Goal: Task Accomplishment & Management: Manage account settings

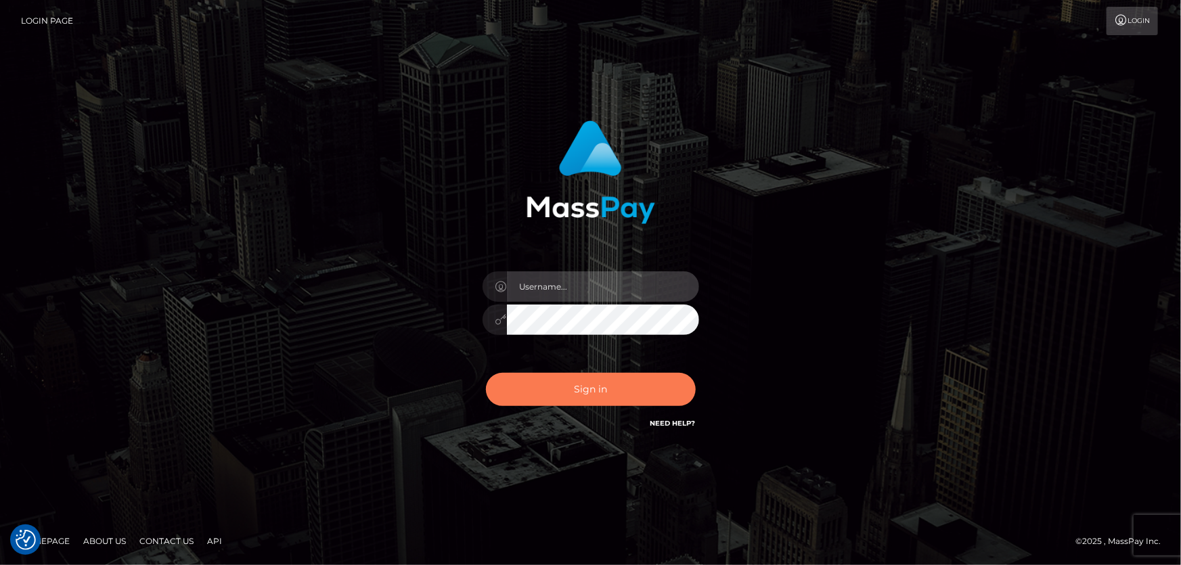
type input "Lorelee"
click at [589, 385] on button "Sign in" at bounding box center [591, 389] width 210 height 33
type input "[PERSON_NAME]"
click at [595, 386] on button "Sign in" at bounding box center [591, 389] width 210 height 33
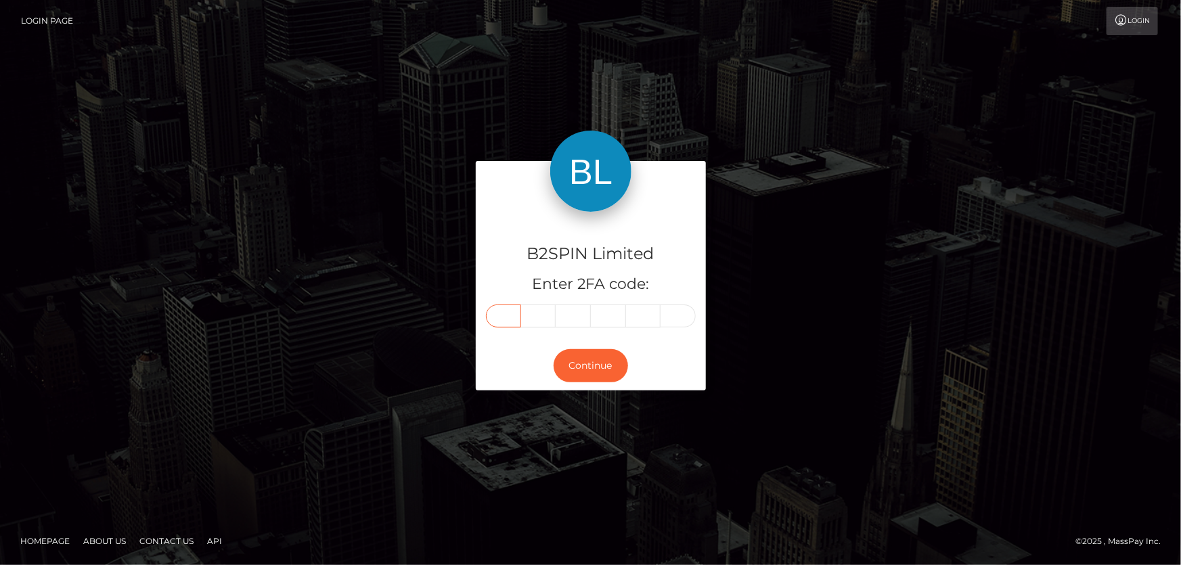
click at [516, 312] on input "text" at bounding box center [503, 315] width 35 height 23
type input "6"
type input "2"
type input "8"
type input "4"
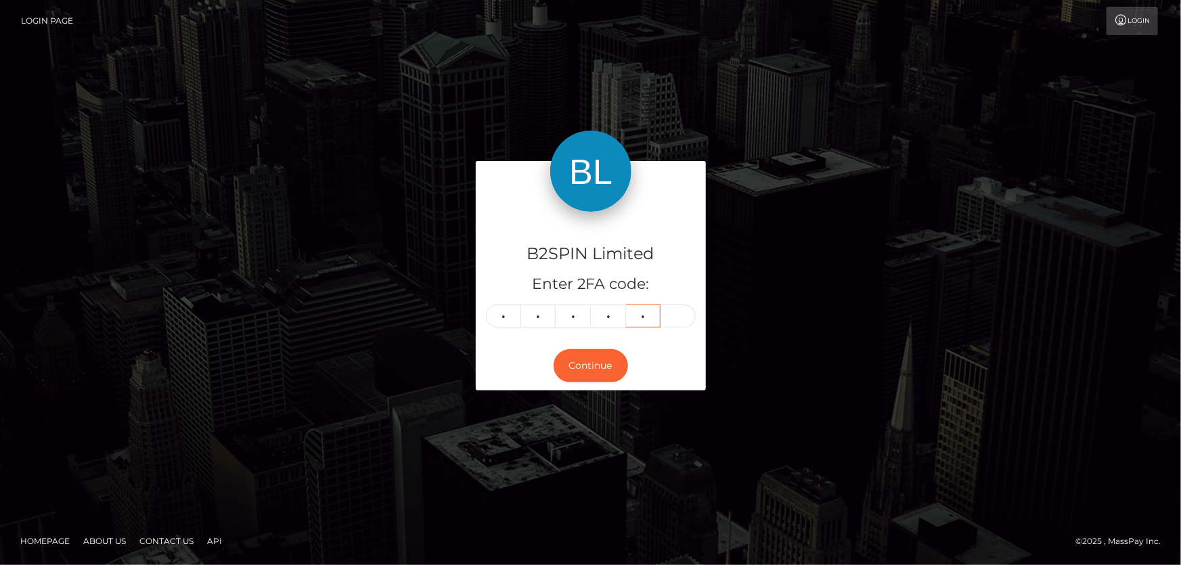
type input "4"
type input "0"
click at [599, 376] on button "Continue" at bounding box center [590, 365] width 74 height 33
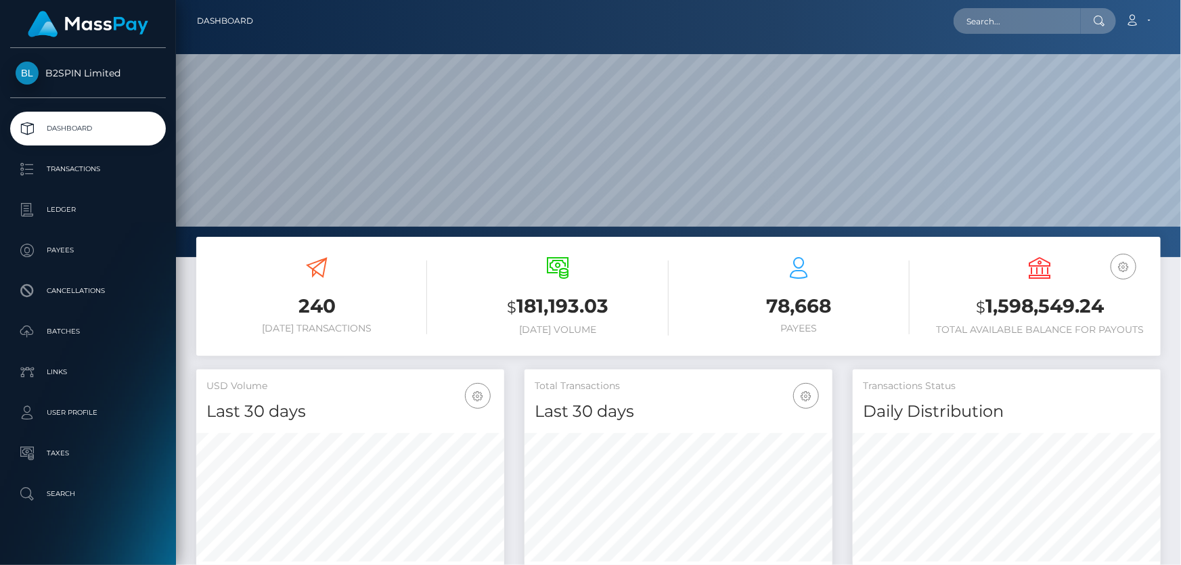
scroll to position [239, 307]
drag, startPoint x: 984, startPoint y: 304, endPoint x: 1106, endPoint y: 303, distance: 121.8
click at [1106, 303] on h3 "$ 1,598,549.24" at bounding box center [1040, 307] width 221 height 28
copy h3 "1,598,549.24"
